Goal: Transaction & Acquisition: Purchase product/service

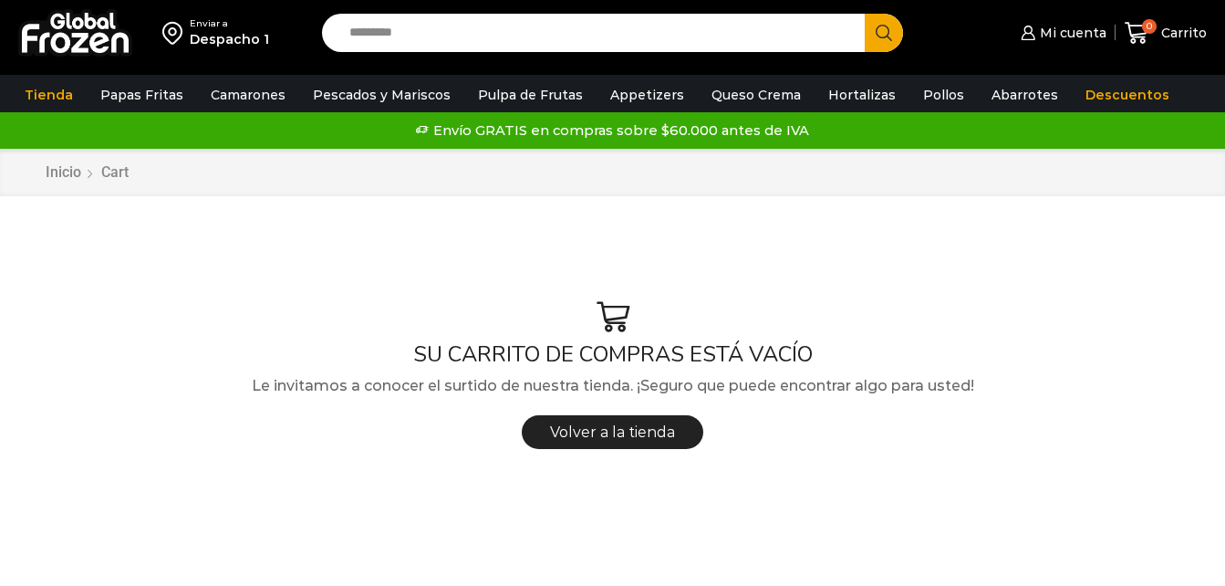
drag, startPoint x: 0, startPoint y: 0, endPoint x: 484, endPoint y: 32, distance: 484.6
click at [484, 32] on input "Search input" at bounding box center [597, 33] width 515 height 38
type input "*******"
click at [865, 14] on button "Search" at bounding box center [884, 33] width 38 height 38
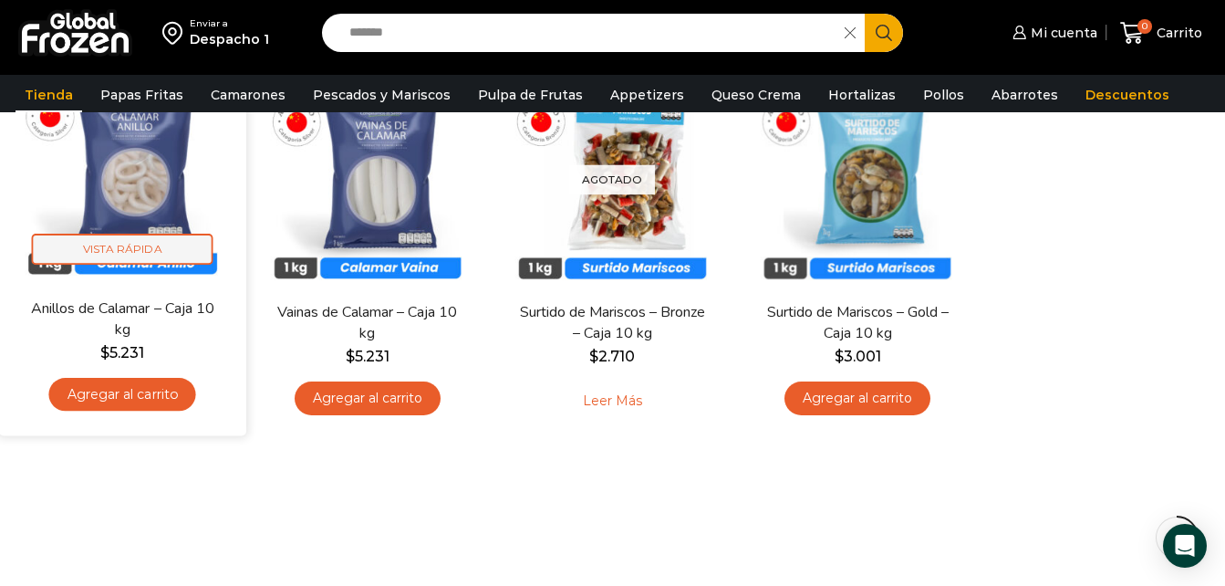
scroll to position [259, 0]
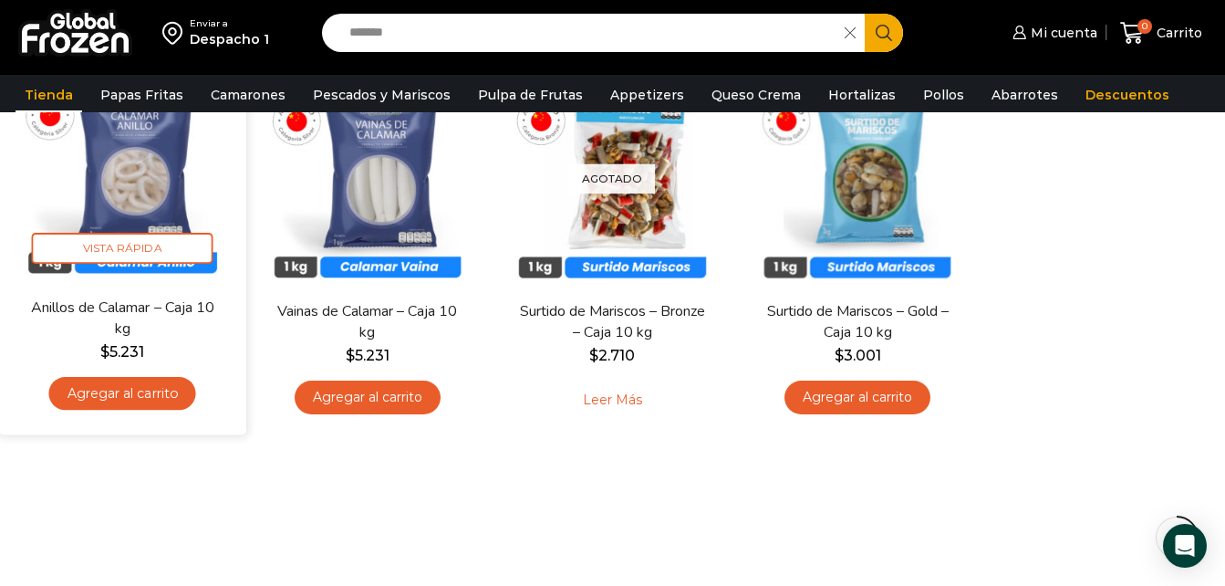
click at [169, 389] on link "Agregar al carrito" at bounding box center [122, 394] width 147 height 34
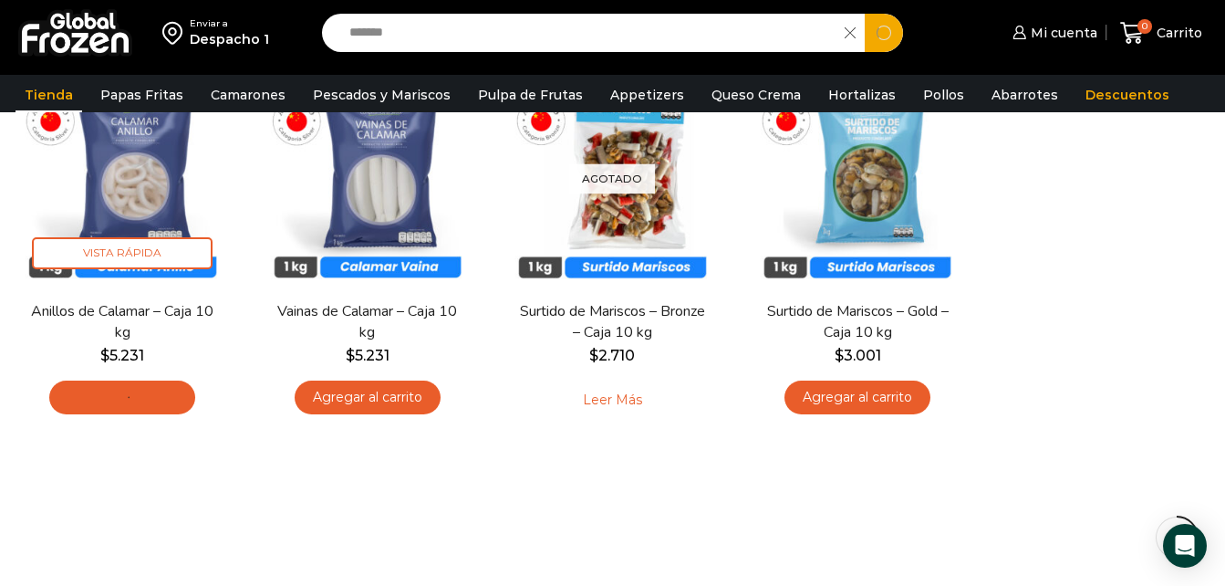
click at [442, 35] on input "*******" at bounding box center [587, 33] width 495 height 38
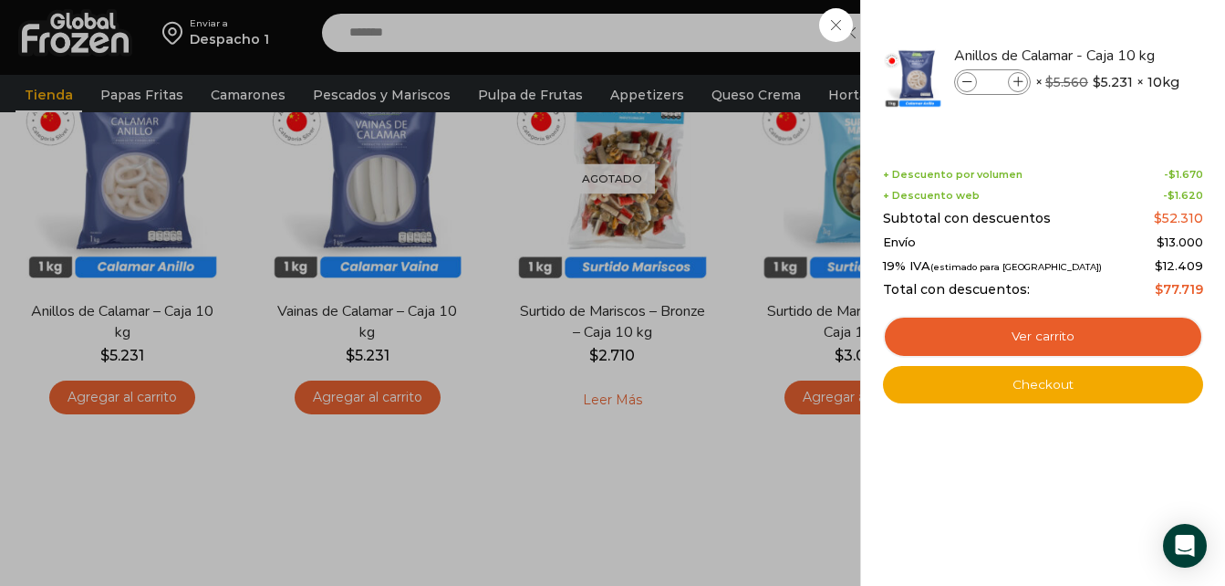
type input "*******"
click at [865, 14] on button "Search" at bounding box center [884, 33] width 38 height 38
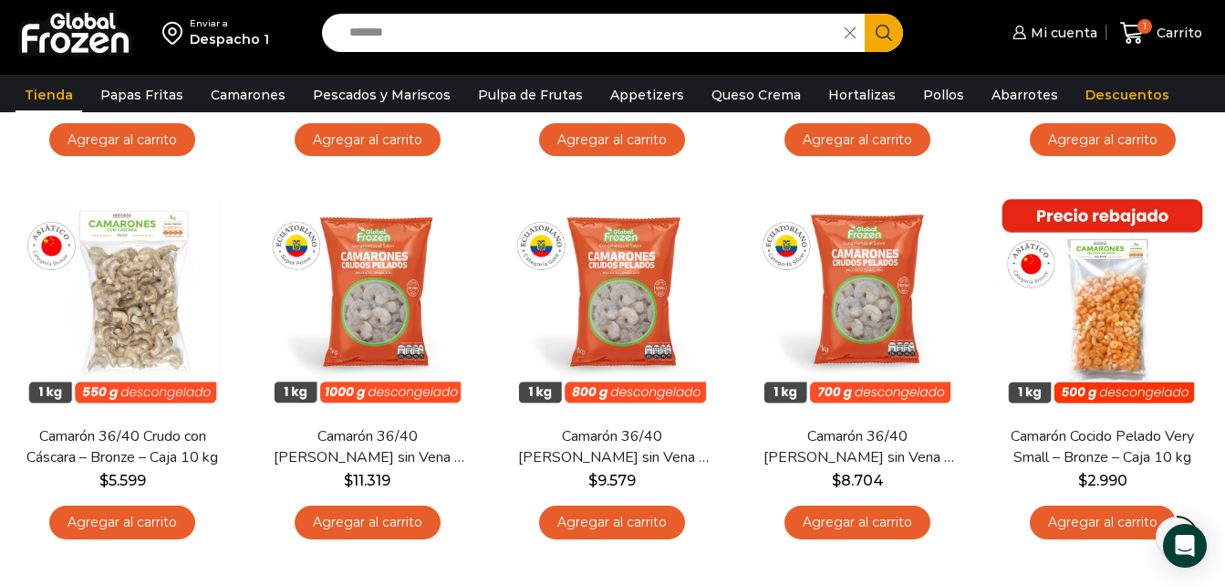
scroll to position [935, 0]
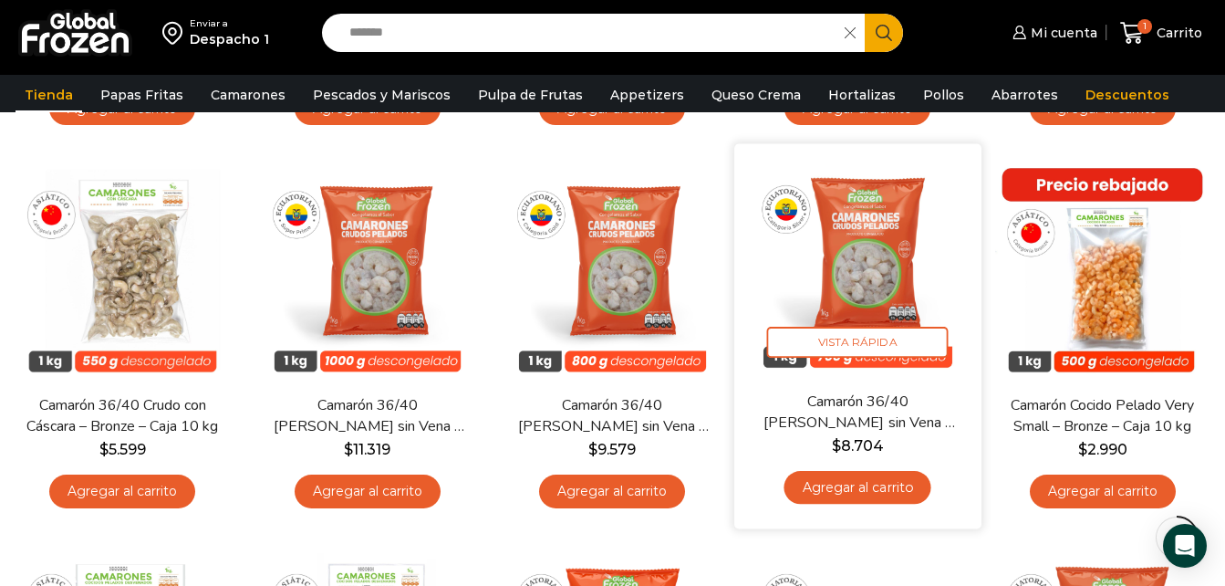
click at [857, 487] on link "Agregar al carrito" at bounding box center [858, 488] width 147 height 34
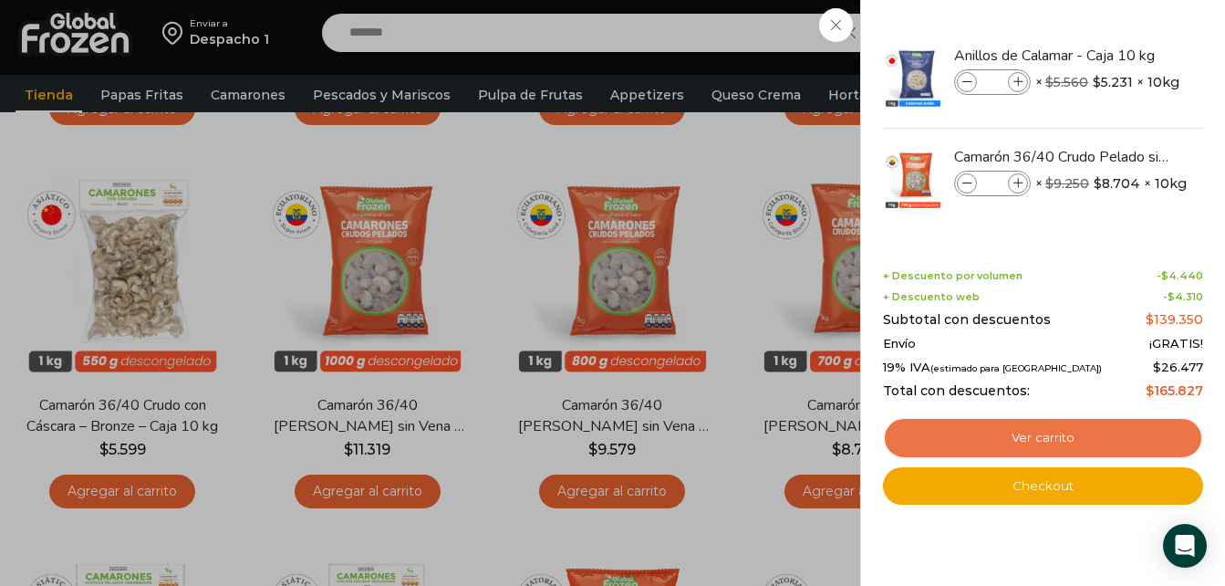
click at [992, 426] on link "Ver carrito" at bounding box center [1043, 438] width 320 height 42
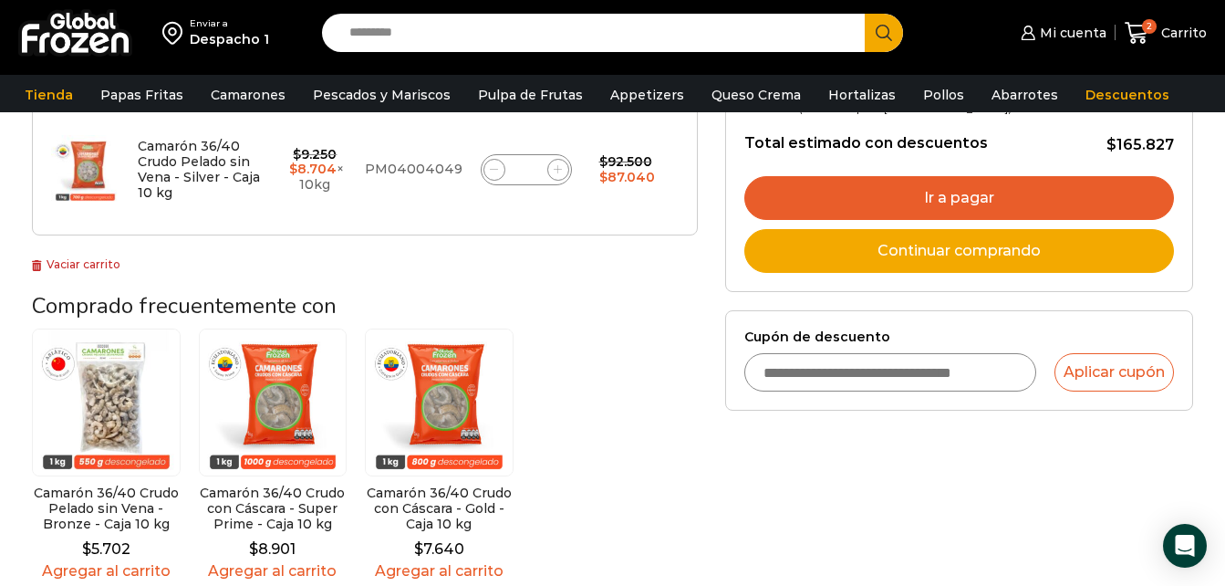
scroll to position [274, 0]
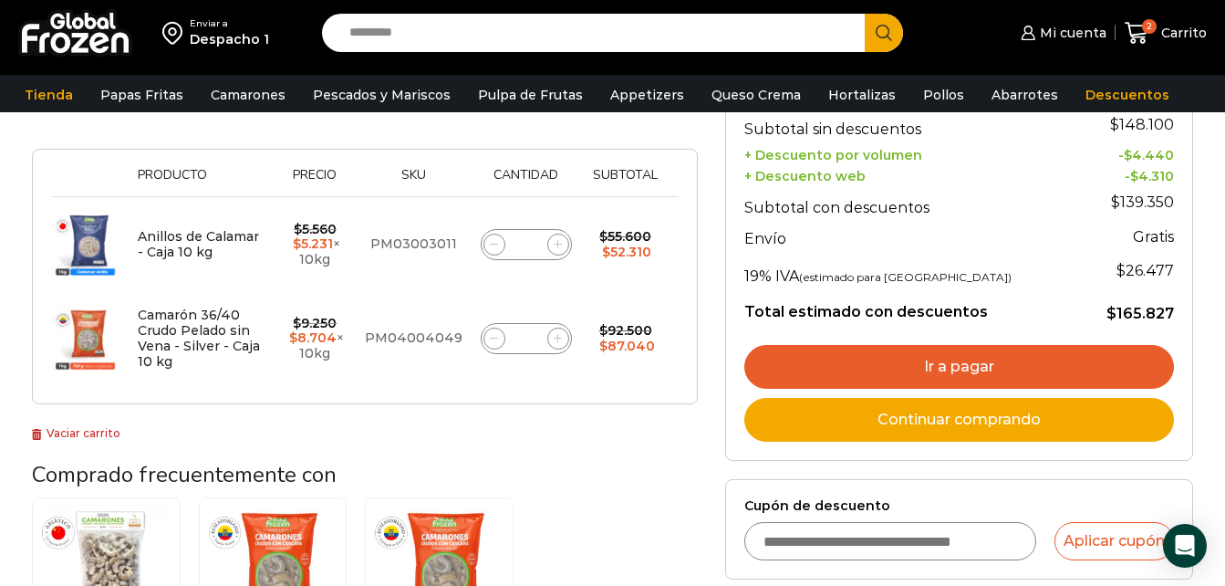
click at [984, 366] on link "Ir a pagar" at bounding box center [960, 367] width 430 height 44
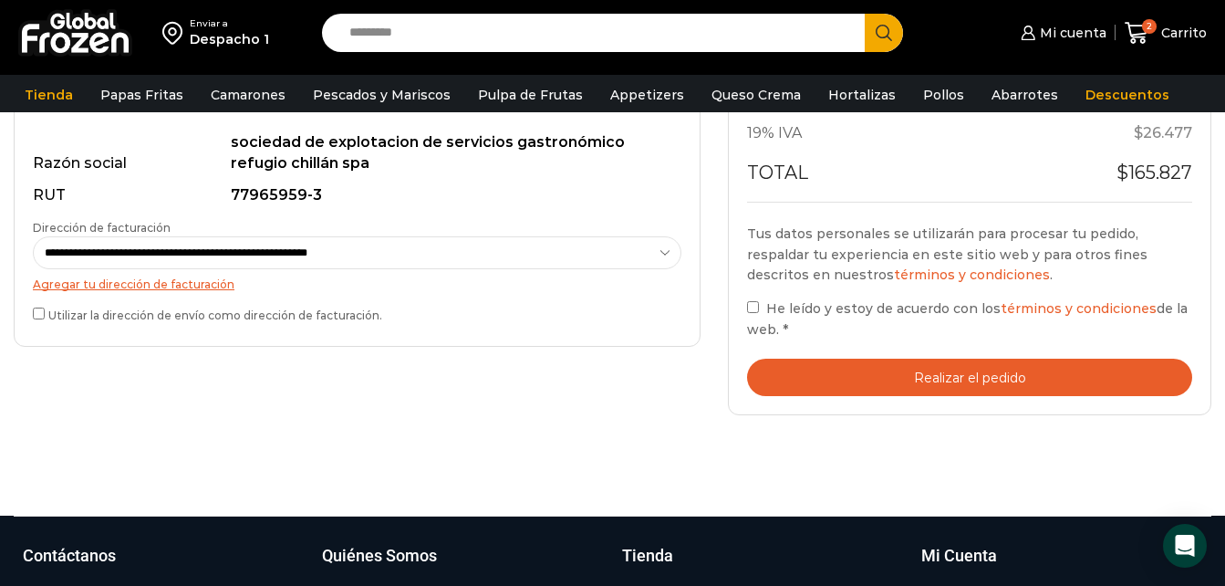
scroll to position [599, 0]
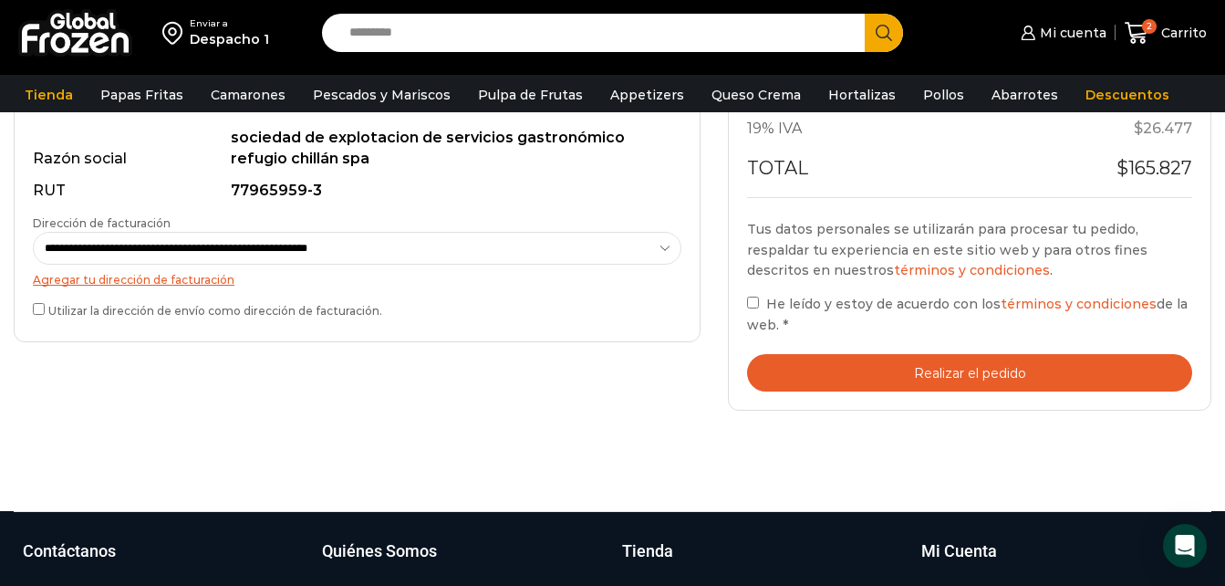
click at [761, 303] on label "He leído y estoy de acuerdo con los términos y condiciones de la web. *" at bounding box center [969, 314] width 445 height 42
click at [911, 372] on button "Realizar el pedido" at bounding box center [969, 372] width 445 height 37
